Goal: Find specific page/section: Find specific page/section

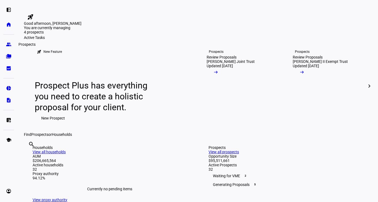
click at [12, 46] on link "group Prospects" at bounding box center [8, 44] width 11 height 11
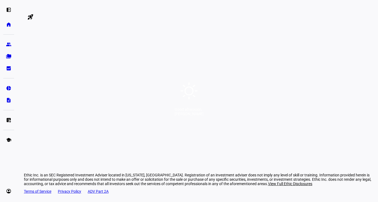
click at [187, 145] on div "Good afternoon, [PERSON_NAME]" at bounding box center [189, 101] width 378 height 202
